Goal: Task Accomplishment & Management: Use online tool/utility

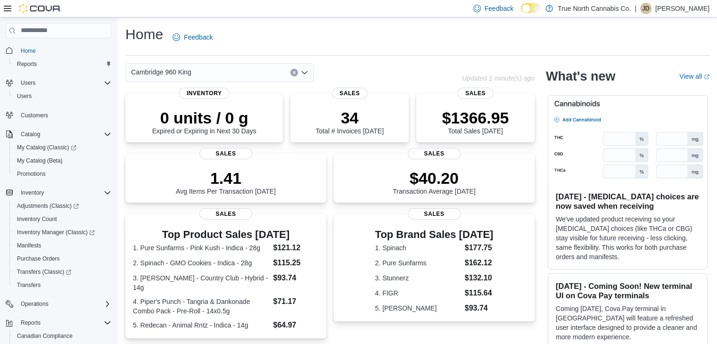
click at [307, 72] on icon "Open list of options" at bounding box center [305, 73] width 8 height 8
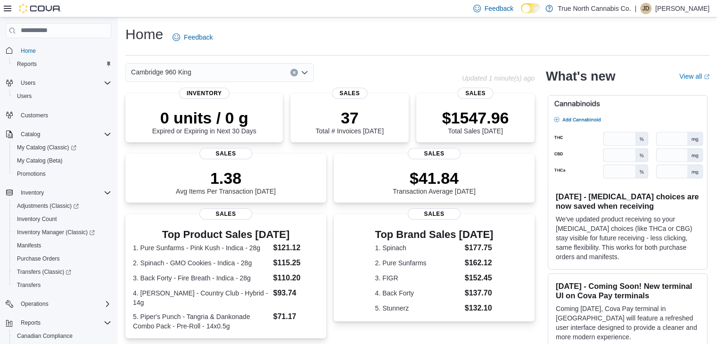
click at [376, 65] on div "Cambridge 960 King" at bounding box center [293, 72] width 337 height 19
click at [307, 72] on icon "Open list of options" at bounding box center [305, 73] width 8 height 8
click at [33, 62] on span "Reports" at bounding box center [27, 64] width 20 height 8
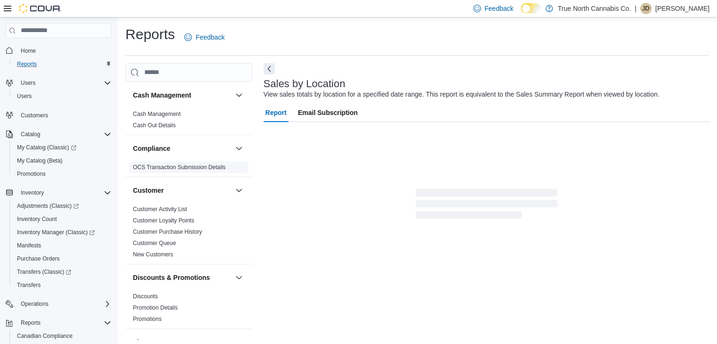
scroll to position [19, 0]
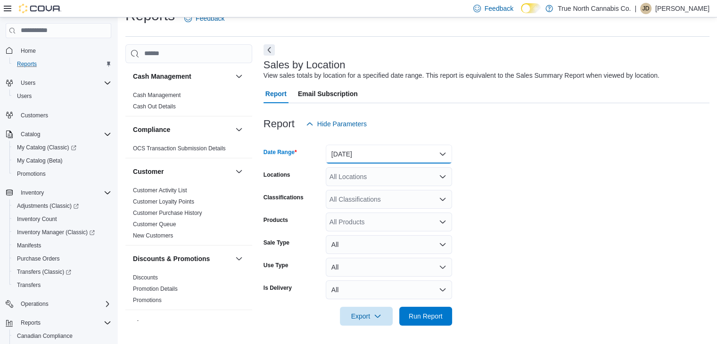
click at [374, 148] on button "[DATE]" at bounding box center [389, 154] width 126 height 19
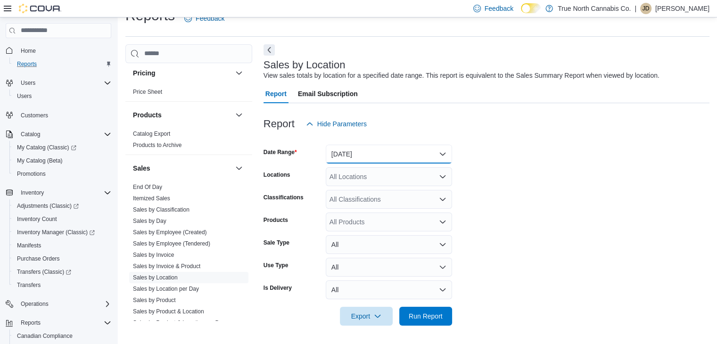
scroll to position [650, 0]
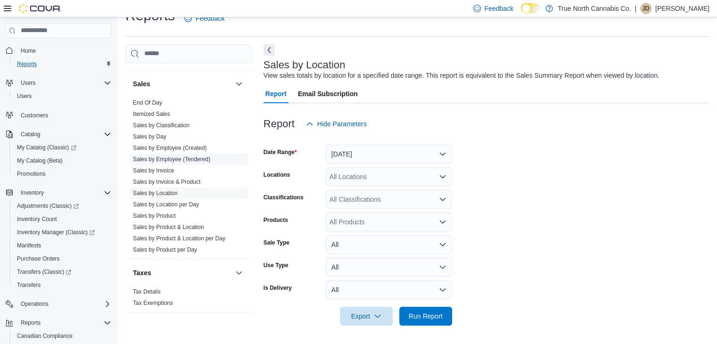
click at [168, 156] on link "Sales by Employee (Tendered)" at bounding box center [171, 159] width 77 height 7
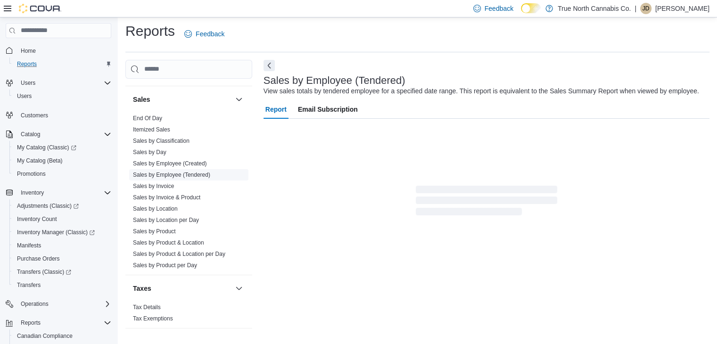
scroll to position [22, 0]
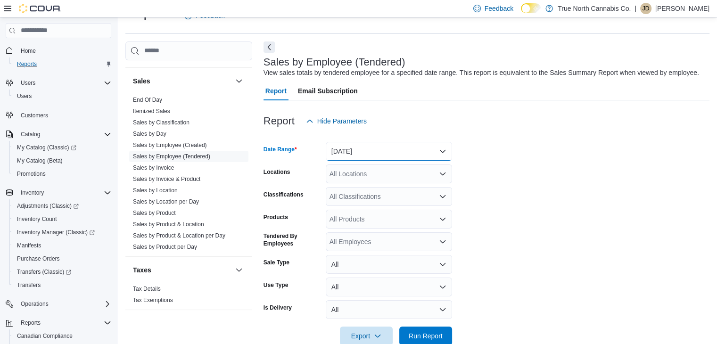
click at [444, 149] on button "[DATE]" at bounding box center [389, 151] width 126 height 19
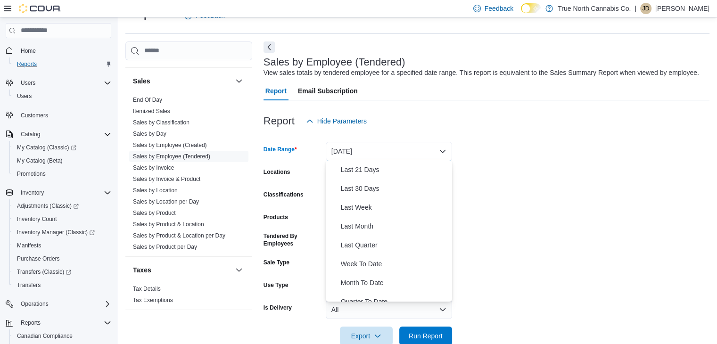
scroll to position [132, 0]
click at [368, 189] on span "Last Week" at bounding box center [395, 188] width 108 height 11
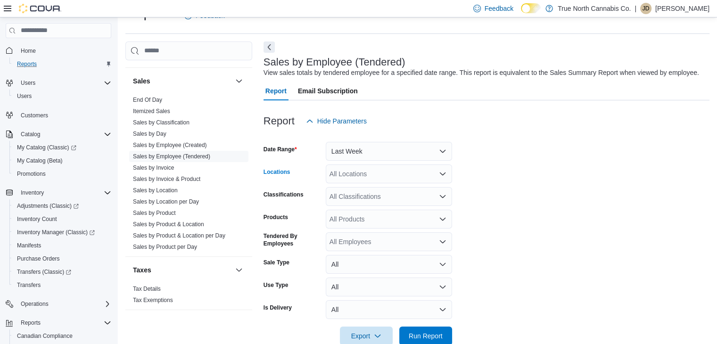
click at [396, 173] on div "All Locations" at bounding box center [389, 174] width 126 height 19
click at [443, 145] on button "Last Week" at bounding box center [389, 151] width 126 height 19
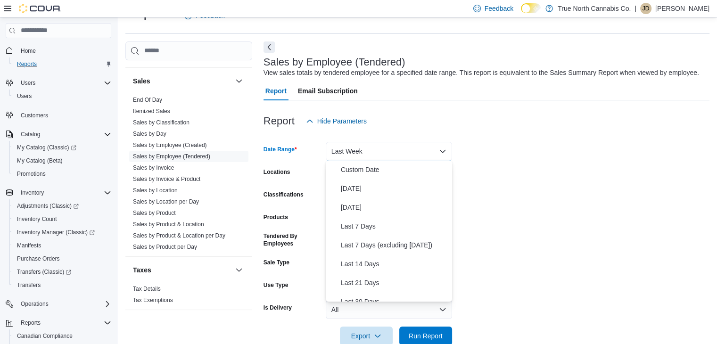
scroll to position [90, 0]
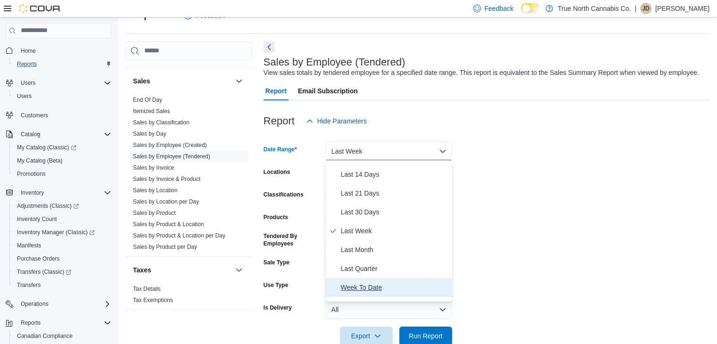
click at [444, 295] on button "Week To Date" at bounding box center [389, 287] width 126 height 19
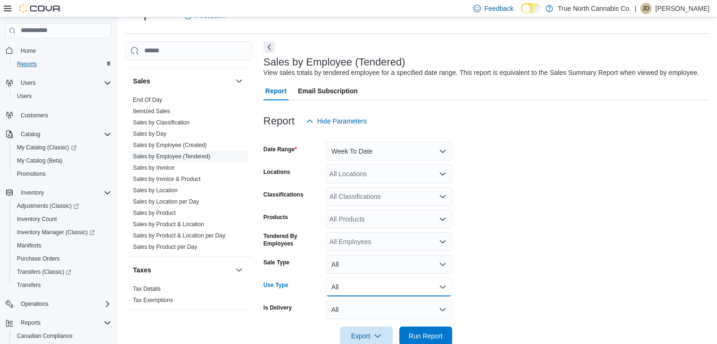
click at [444, 295] on button "All" at bounding box center [389, 287] width 126 height 19
click at [441, 143] on button "Week To Date" at bounding box center [389, 151] width 126 height 19
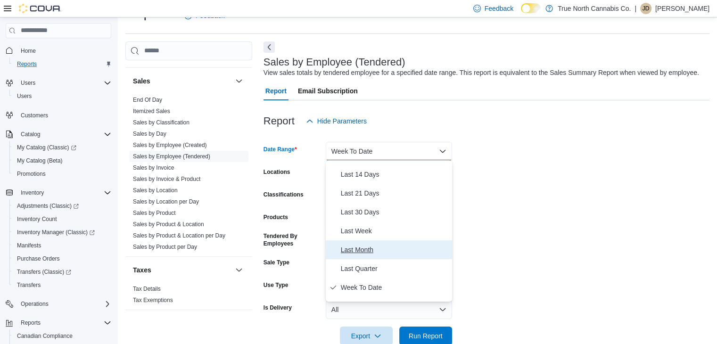
click at [326, 240] on button "Last Month" at bounding box center [389, 249] width 126 height 19
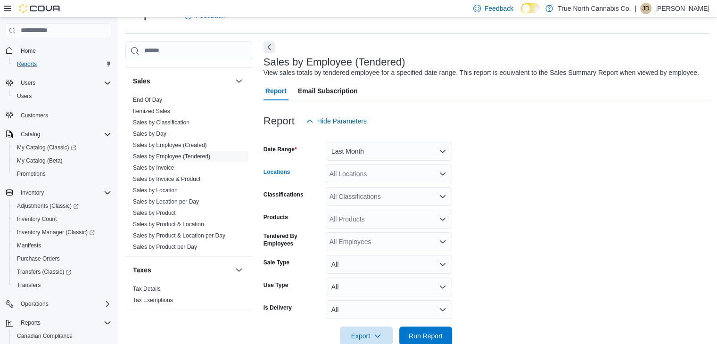
click at [389, 178] on div "All Locations" at bounding box center [389, 174] width 126 height 19
type input "****"
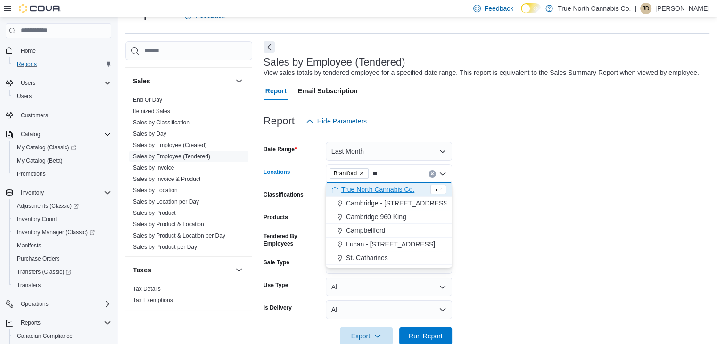
type input "***"
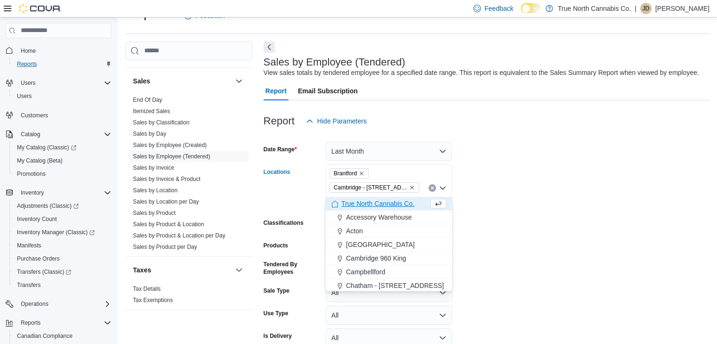
type input "***"
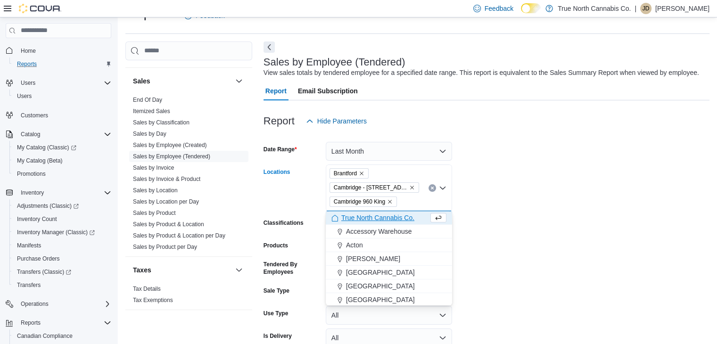
type input "*"
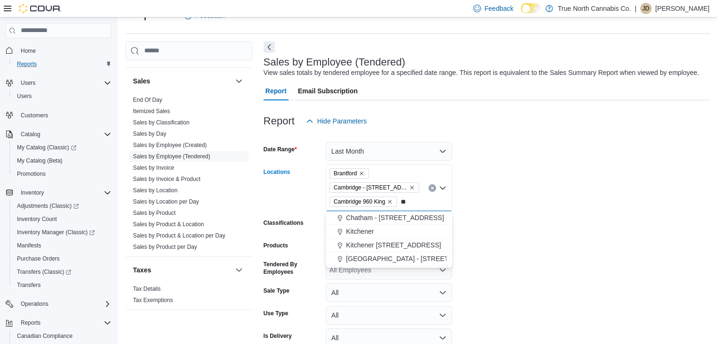
type input "***"
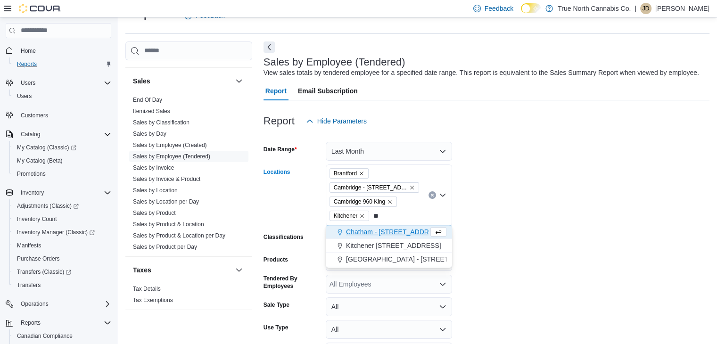
type input "***"
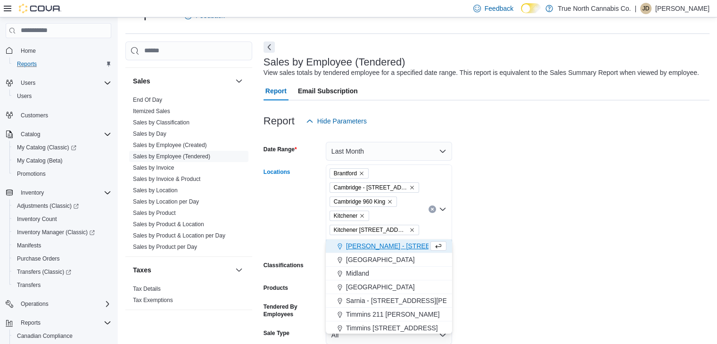
type input "***"
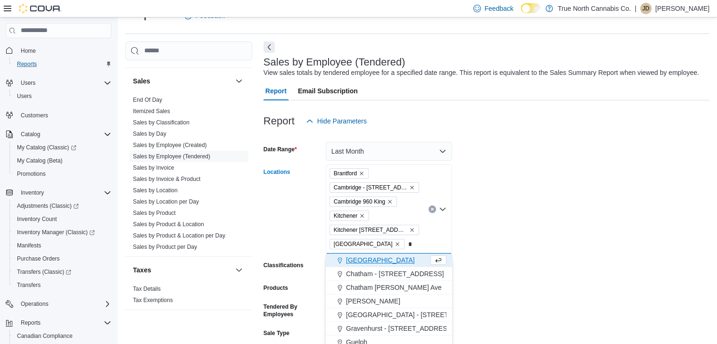
type input "**"
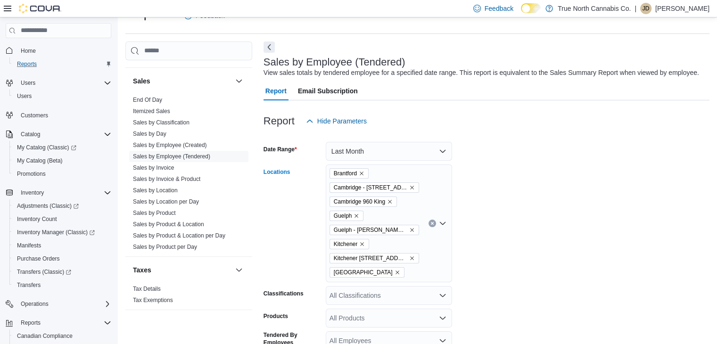
scroll to position [141, 0]
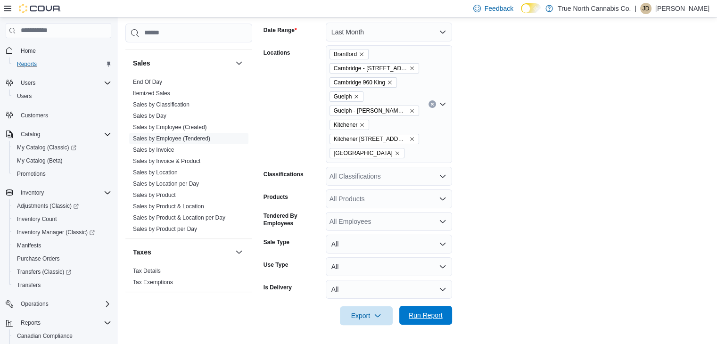
click at [444, 315] on span "Run Report" at bounding box center [425, 315] width 41 height 19
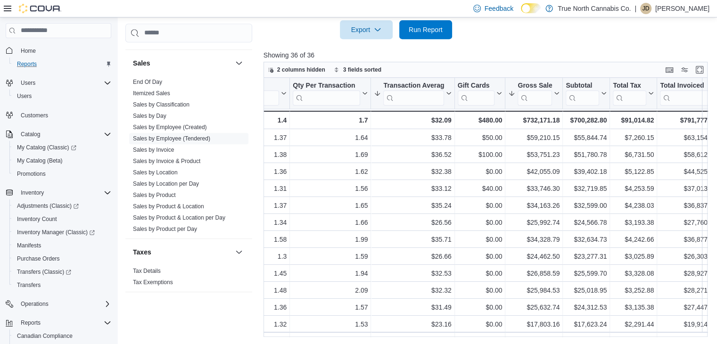
scroll to position [0, 382]
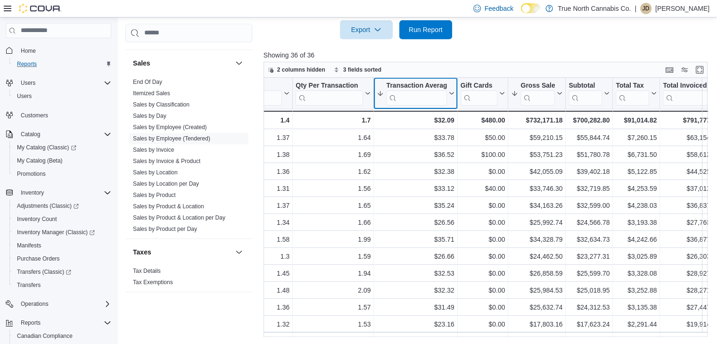
click at [452, 91] on icon at bounding box center [451, 94] width 8 height 6
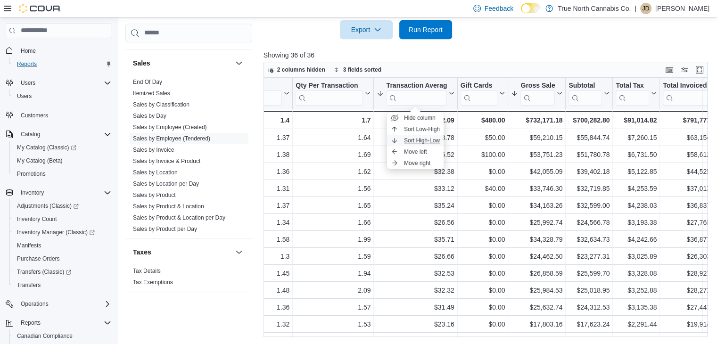
click at [435, 136] on button "Sort High-Low" at bounding box center [415, 140] width 57 height 11
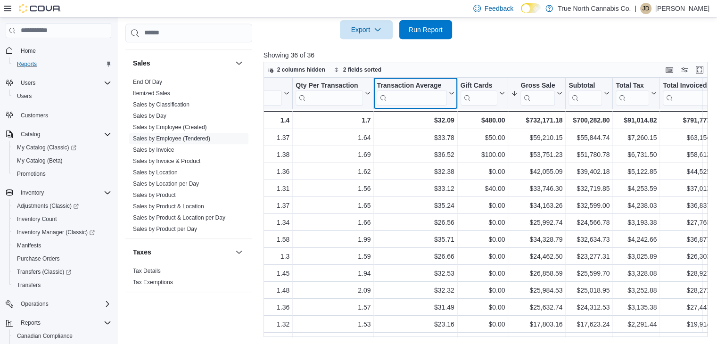
click at [450, 96] on button "Transaction Average" at bounding box center [415, 93] width 77 height 24
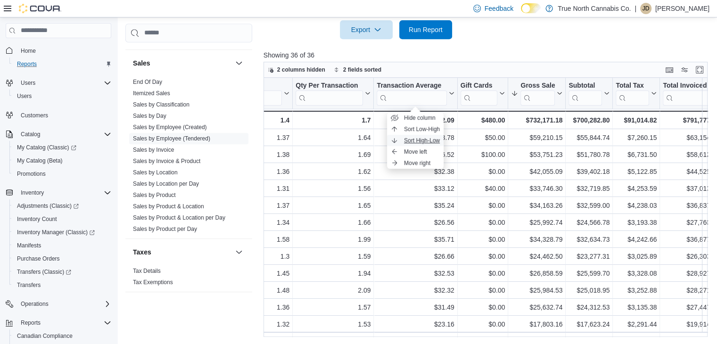
click at [436, 141] on span "Sort High-Low" at bounding box center [422, 141] width 36 height 8
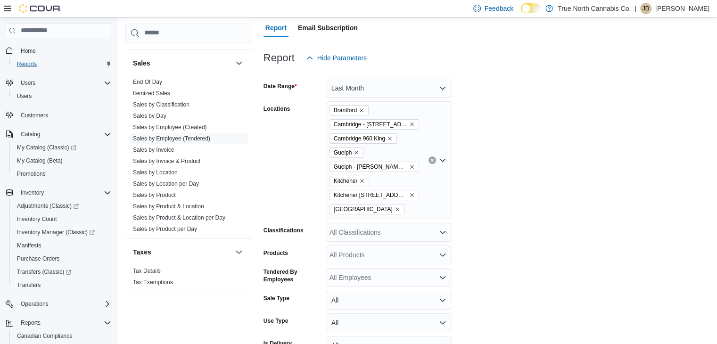
scroll to position [75, 0]
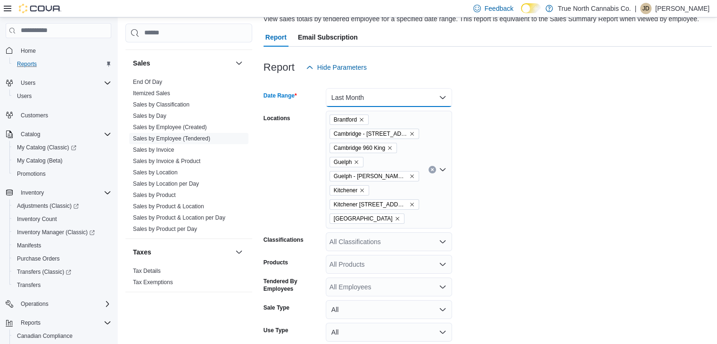
click at [447, 96] on button "Last Month" at bounding box center [389, 97] width 126 height 19
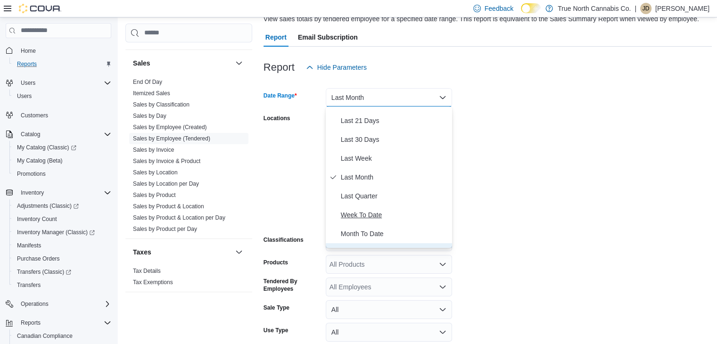
scroll to position [123, 0]
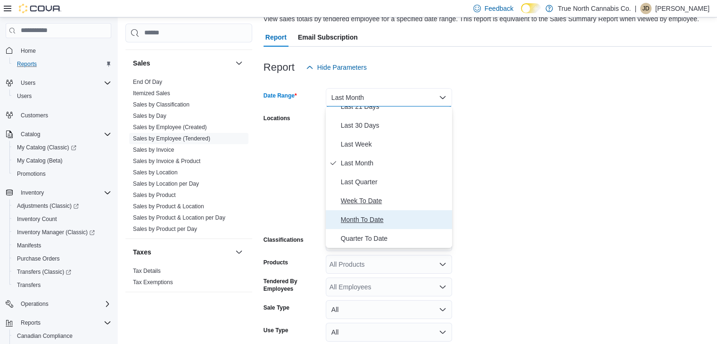
click at [326, 210] on button "Month To Date" at bounding box center [389, 219] width 126 height 19
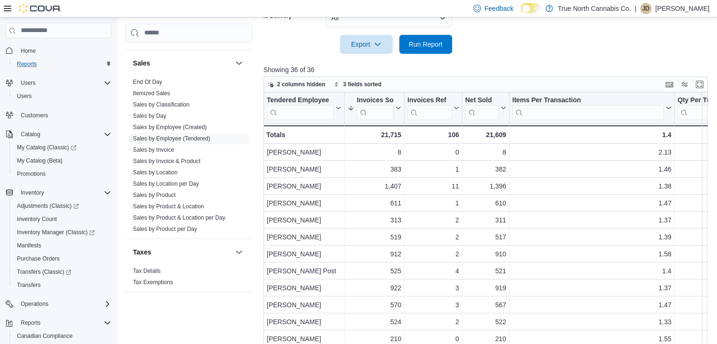
scroll to position [427, 0]
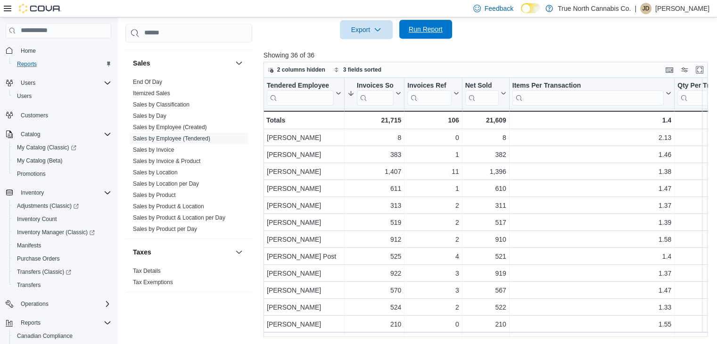
click at [425, 28] on span "Run Report" at bounding box center [426, 29] width 34 height 9
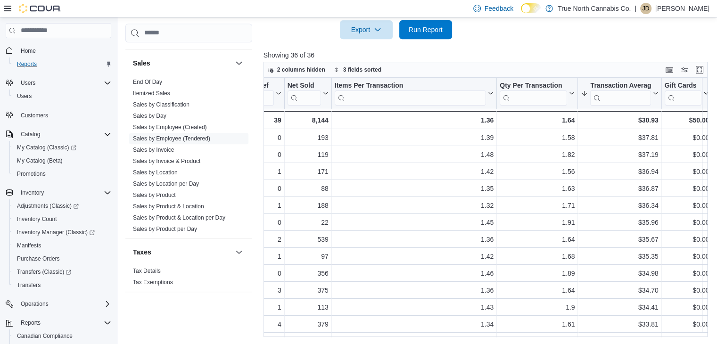
scroll to position [0, 208]
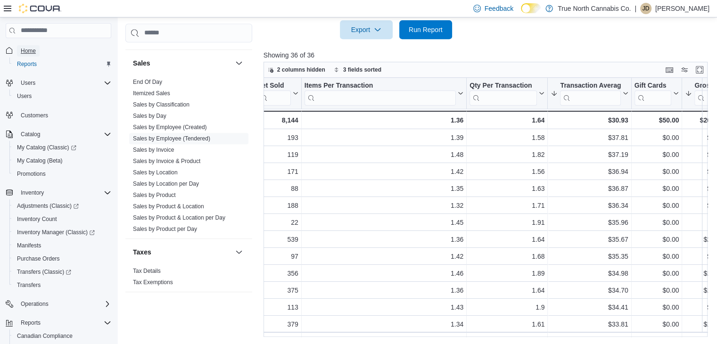
click at [31, 47] on span "Home" at bounding box center [28, 51] width 15 height 8
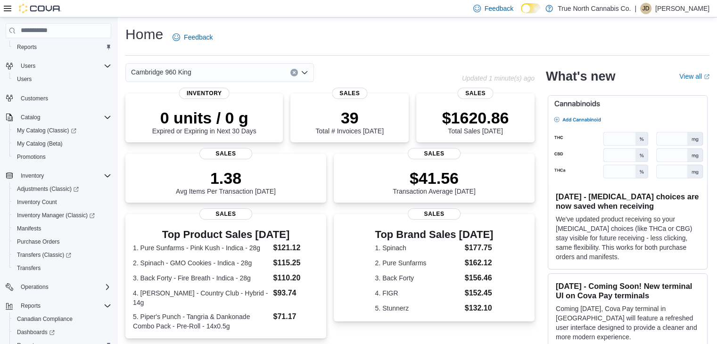
scroll to position [19, 0]
click at [308, 73] on icon "Open list of options" at bounding box center [305, 73] width 8 height 8
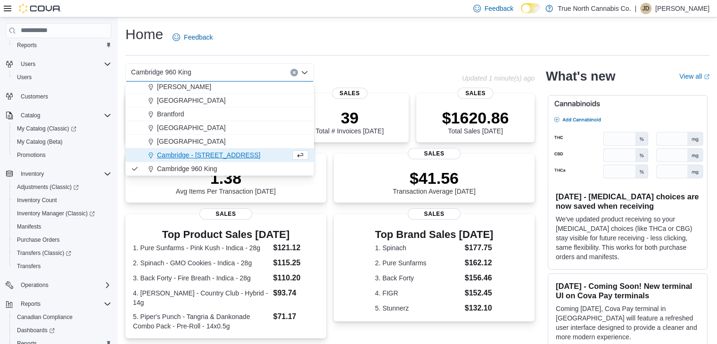
scroll to position [0, 0]
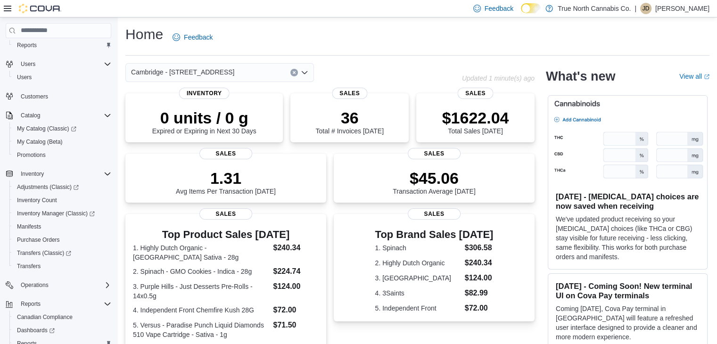
click at [309, 74] on div "Cambridge - [STREET_ADDRESS]" at bounding box center [219, 72] width 189 height 19
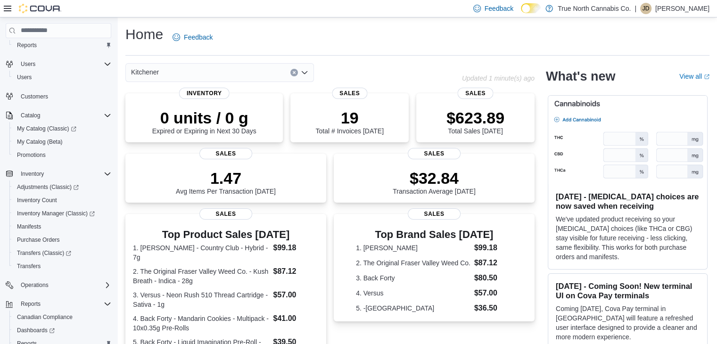
click at [298, 69] on div "Kitchener" at bounding box center [219, 72] width 189 height 19
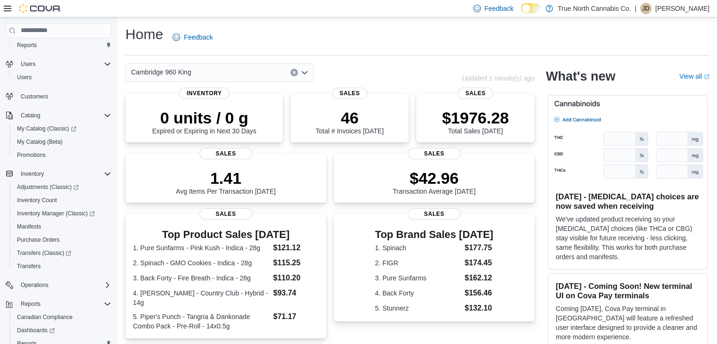
click at [311, 14] on div "Feedback Dark Mode True North Cannabis Co. | [PERSON_NAME]" at bounding box center [358, 8] width 717 height 17
click at [308, 74] on div "Cambridge 960 King" at bounding box center [219, 72] width 189 height 19
click at [306, 73] on icon "Open list of options" at bounding box center [305, 73] width 8 height 8
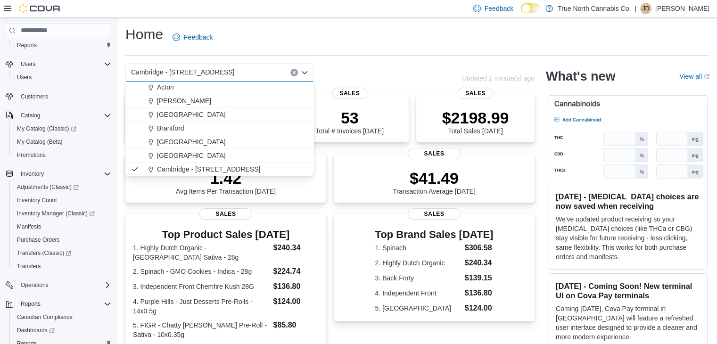
scroll to position [42, 0]
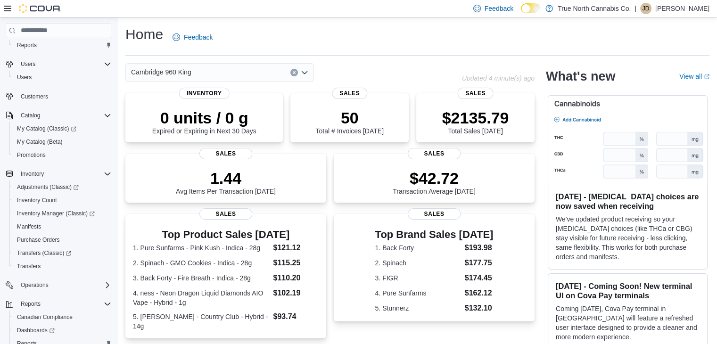
click at [313, 29] on div "Home Feedback" at bounding box center [417, 37] width 584 height 25
click at [303, 69] on icon "Open list of options" at bounding box center [305, 73] width 8 height 8
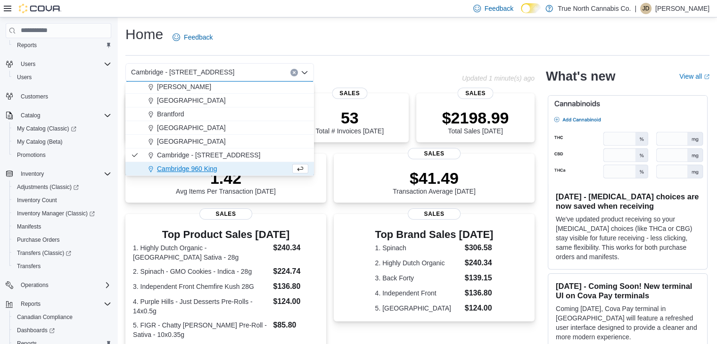
scroll to position [0, 0]
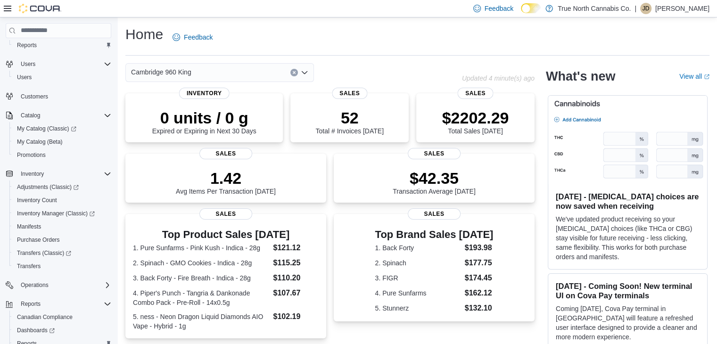
click at [362, 7] on div "Feedback Dark Mode True North Cannabis Co. | [PERSON_NAME]" at bounding box center [358, 8] width 717 height 17
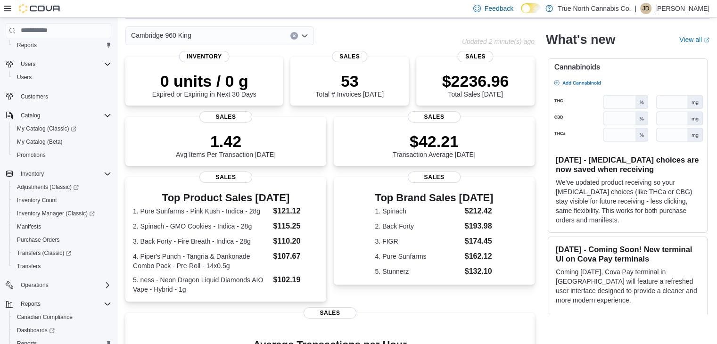
scroll to position [38, 0]
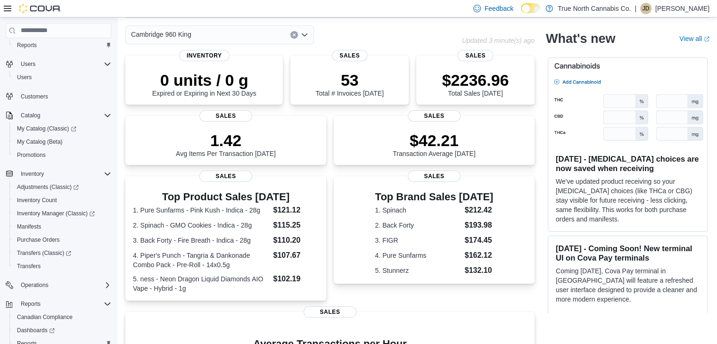
click at [307, 31] on icon "Open list of options" at bounding box center [305, 35] width 8 height 8
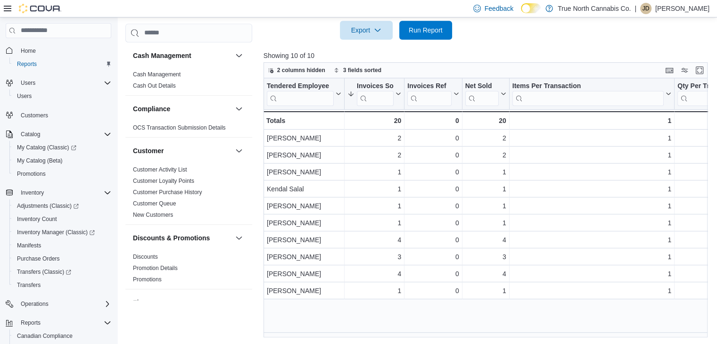
scroll to position [455, 0]
click at [400, 95] on icon at bounding box center [398, 94] width 8 height 6
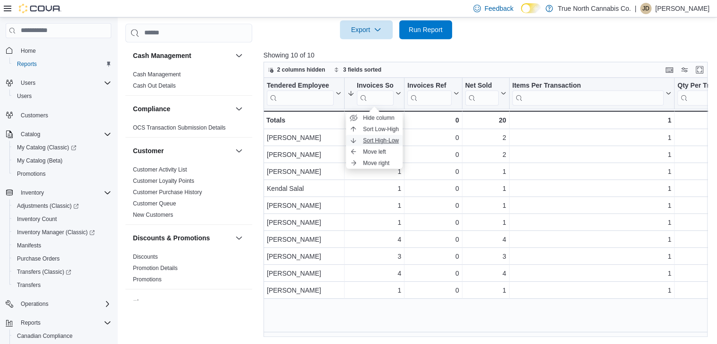
click at [395, 138] on span "Sort High-Low" at bounding box center [381, 141] width 36 height 8
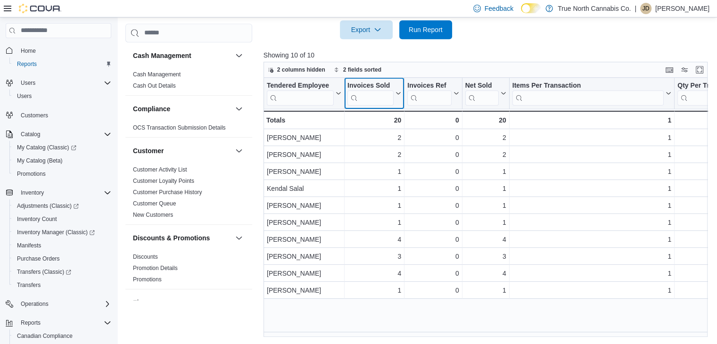
click at [399, 89] on button "Invoices Sold" at bounding box center [375, 93] width 54 height 24
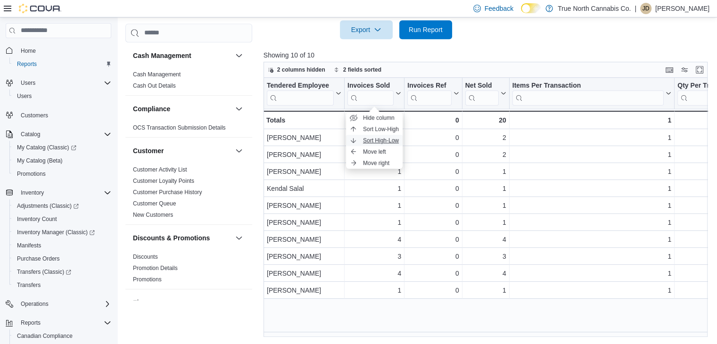
click at [389, 141] on span "Sort High-Low" at bounding box center [381, 141] width 36 height 8
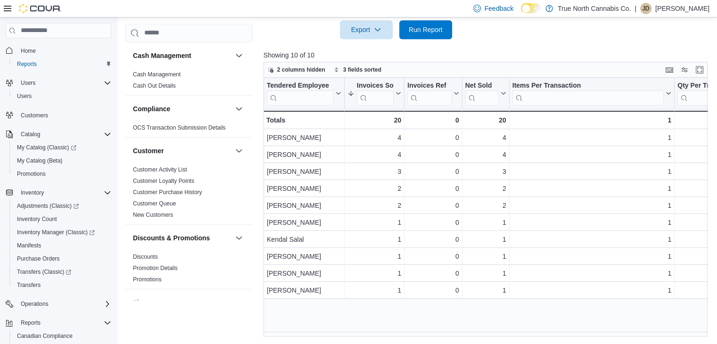
click at [492, 57] on p "Showing 10 of 10" at bounding box center [488, 54] width 449 height 9
click at [422, 36] on span "Run Report" at bounding box center [425, 29] width 41 height 19
click at [417, 29] on span "Run Report" at bounding box center [426, 29] width 34 height 9
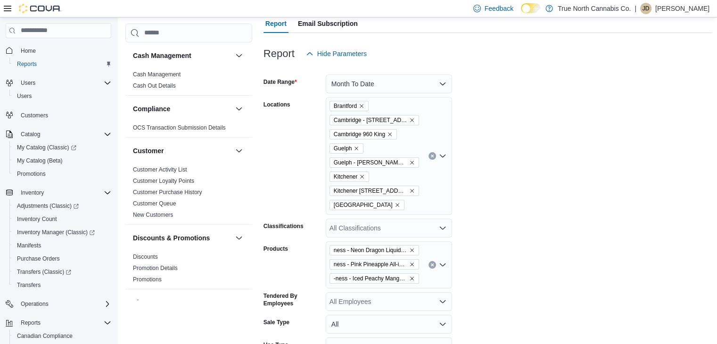
scroll to position [89, 0]
click at [434, 156] on button "Clear input" at bounding box center [433, 157] width 8 height 8
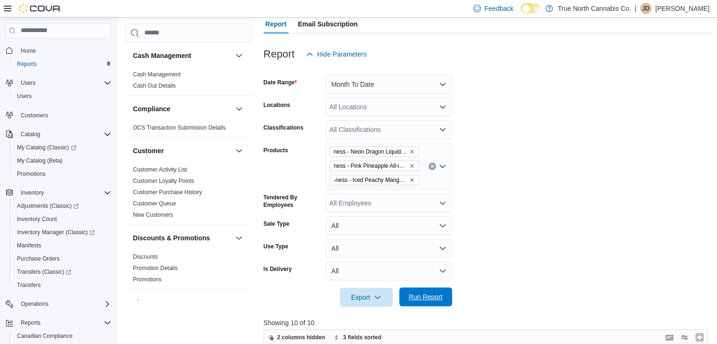
click at [411, 295] on span "Run Report" at bounding box center [426, 296] width 34 height 9
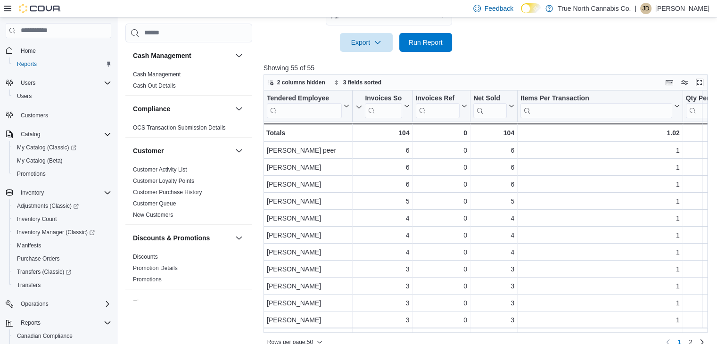
scroll to position [345, 0]
click at [440, 42] on span "Run Report" at bounding box center [426, 40] width 34 height 9
click at [423, 43] on span "Run Report" at bounding box center [426, 40] width 34 height 9
click at [401, 38] on button "Run Report" at bounding box center [425, 41] width 53 height 19
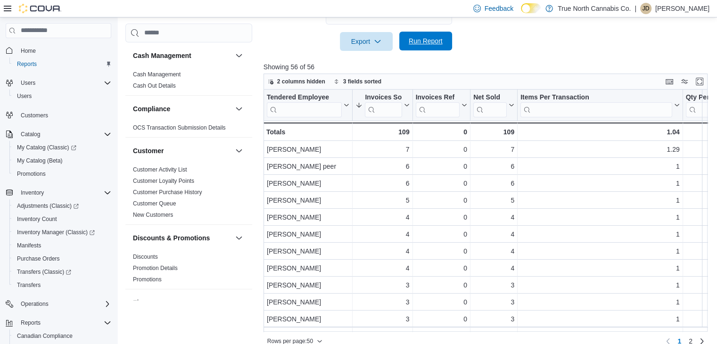
click at [436, 42] on span "Run Report" at bounding box center [426, 40] width 34 height 9
click at [707, 330] on div "Tendered Employee Click to view column header actions Invoices Sold Sorted by G…" at bounding box center [488, 211] width 449 height 242
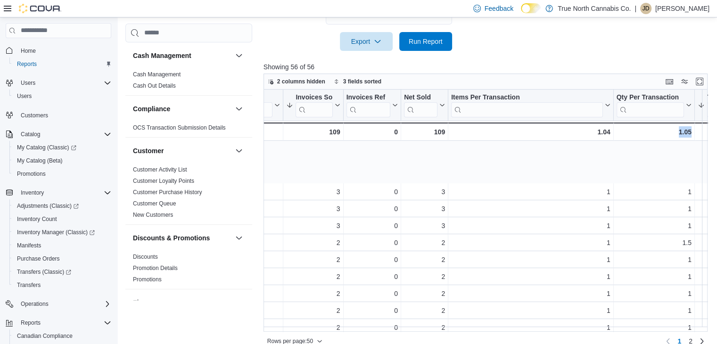
scroll to position [222, 110]
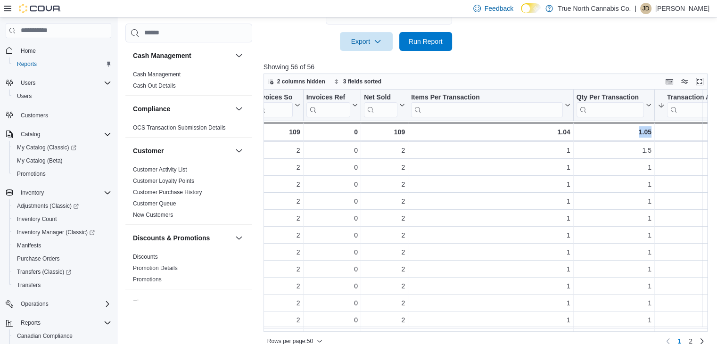
click at [704, 329] on div "Tendered Employee Click to view column header actions Invoices Sold Sorted by G…" at bounding box center [488, 211] width 449 height 242
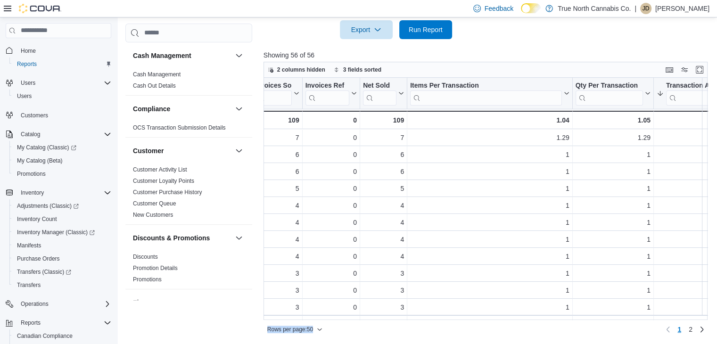
drag, startPoint x: 350, startPoint y: 332, endPoint x: 257, endPoint y: 334, distance: 93.9
click at [257, 334] on div "Cash Management Cash Management Cash Out Details Compliance OCS Transaction Sub…" at bounding box center [418, 22] width 587 height 630
click at [325, 320] on div "Rows per page : 50 Page 1 of 2 1 2" at bounding box center [486, 328] width 444 height 17
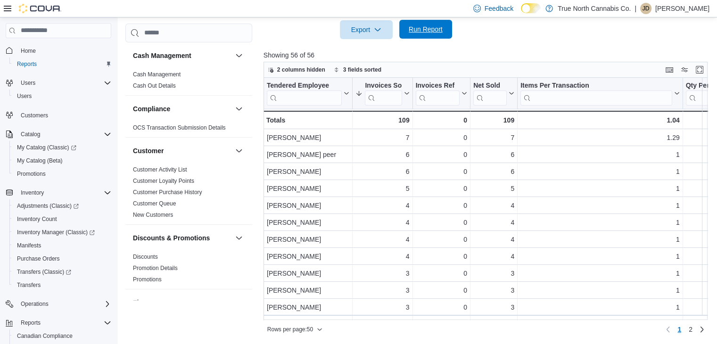
click at [421, 30] on span "Run Report" at bounding box center [426, 29] width 34 height 9
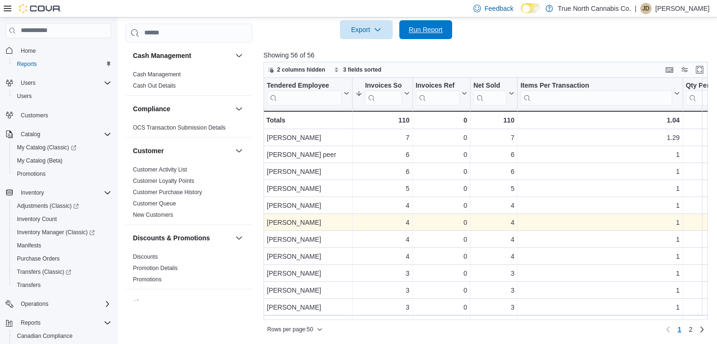
drag, startPoint x: 421, startPoint y: 30, endPoint x: 651, endPoint y: 221, distance: 299.1
click at [651, 221] on div "Report Hide Parameters Date Range Month To Date Locations All Locations Classif…" at bounding box center [488, 51] width 449 height 571
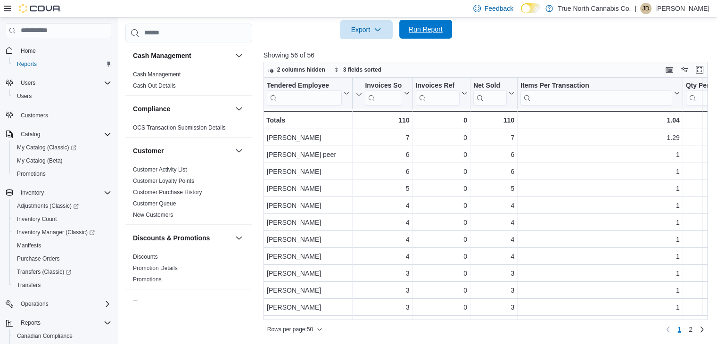
click at [431, 33] on span "Run Report" at bounding box center [425, 29] width 41 height 19
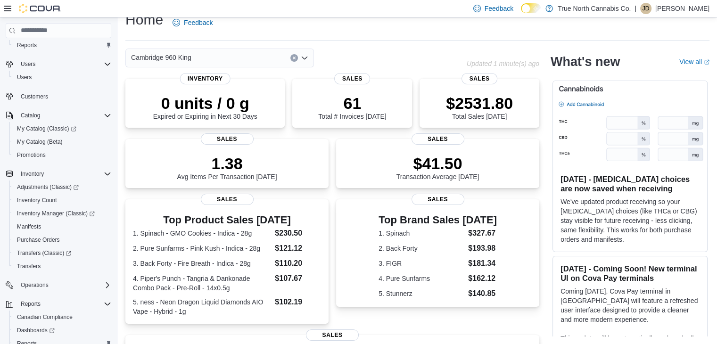
scroll to position [38, 0]
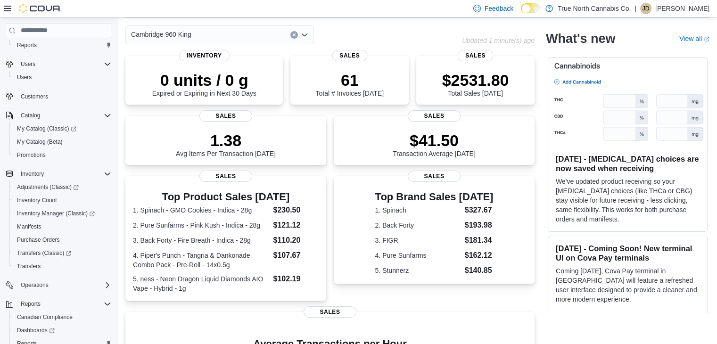
click at [702, 8] on p "[PERSON_NAME]" at bounding box center [682, 8] width 54 height 11
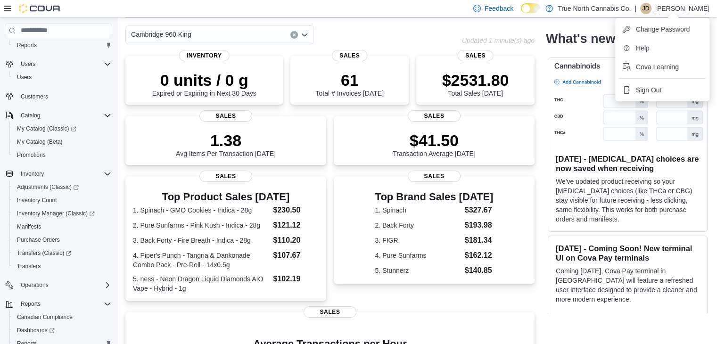
click at [702, 8] on p "[PERSON_NAME]" at bounding box center [682, 8] width 54 height 11
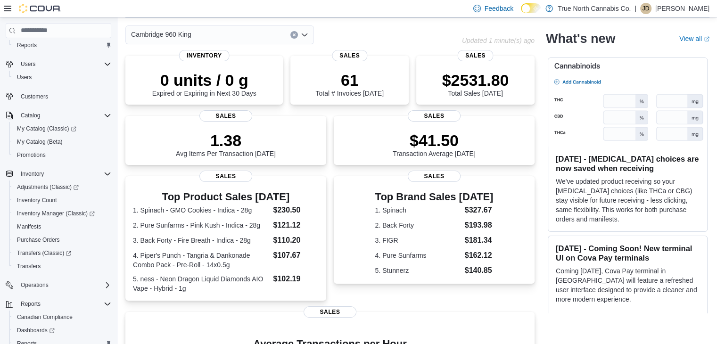
click at [701, 12] on p "[PERSON_NAME]" at bounding box center [682, 8] width 54 height 11
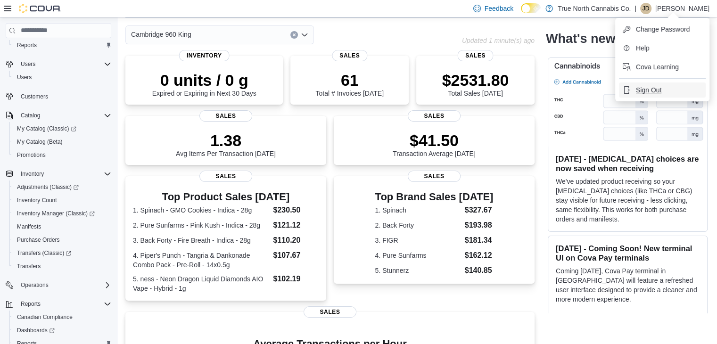
click at [659, 91] on span "Sign Out" at bounding box center [648, 89] width 25 height 9
